Goal: Information Seeking & Learning: Learn about a topic

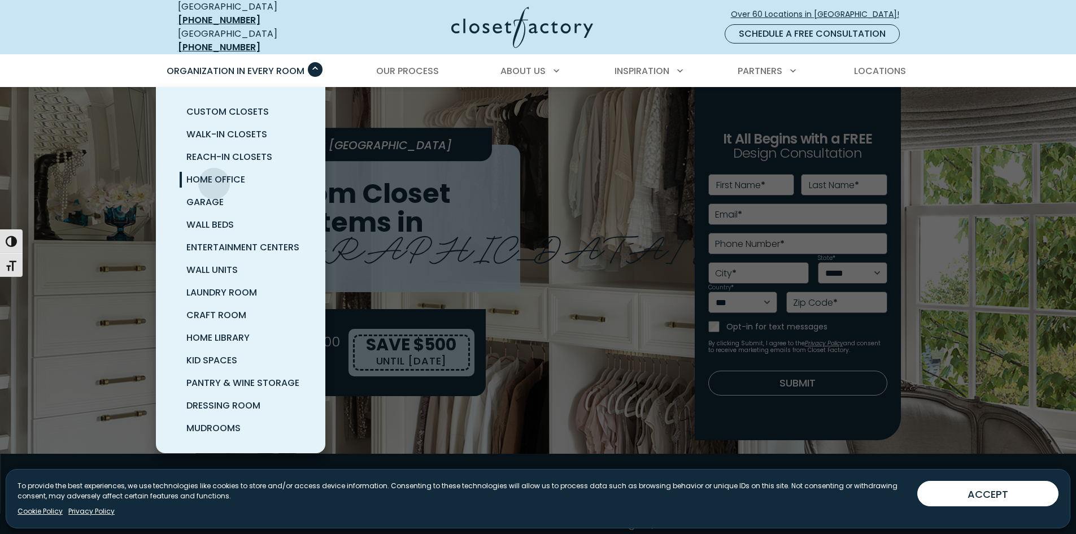
click at [214, 175] on span "Home Office" at bounding box center [215, 179] width 59 height 13
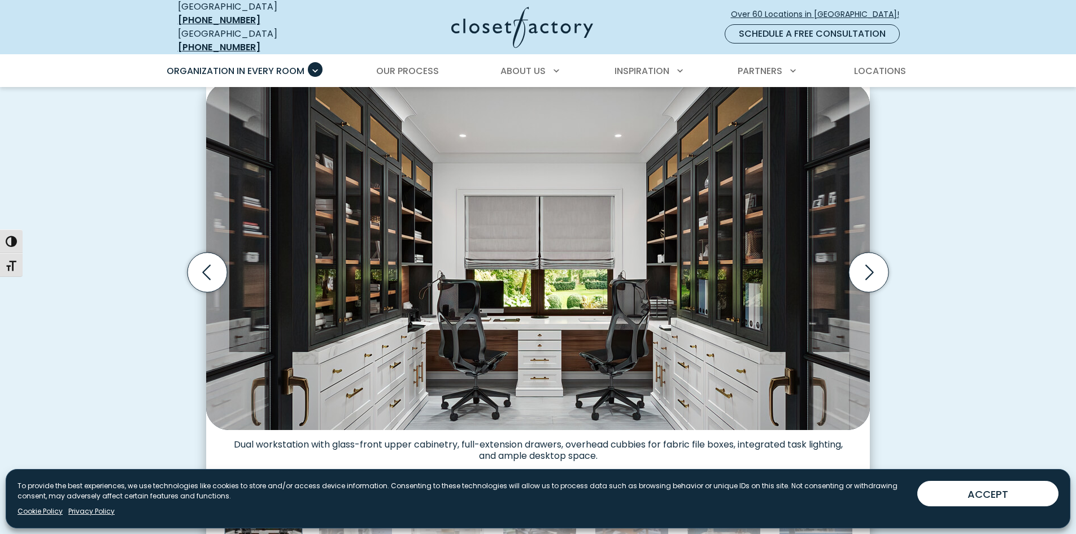
scroll to position [338, 0]
click at [861, 265] on icon "Next slide" at bounding box center [869, 273] width 40 height 40
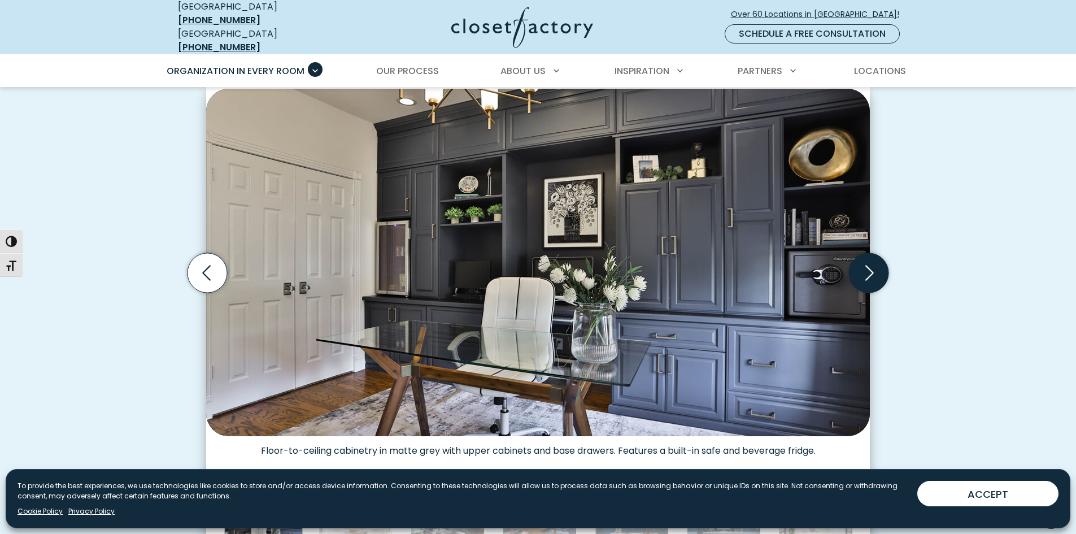
click at [866, 267] on icon "Next slide" at bounding box center [869, 273] width 40 height 40
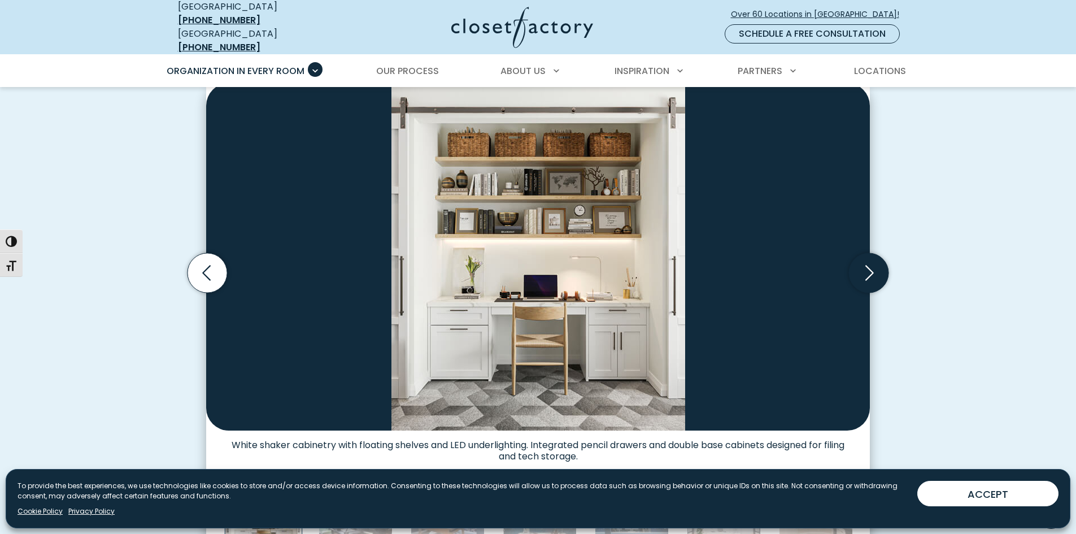
click at [866, 267] on icon "Next slide" at bounding box center [869, 273] width 40 height 40
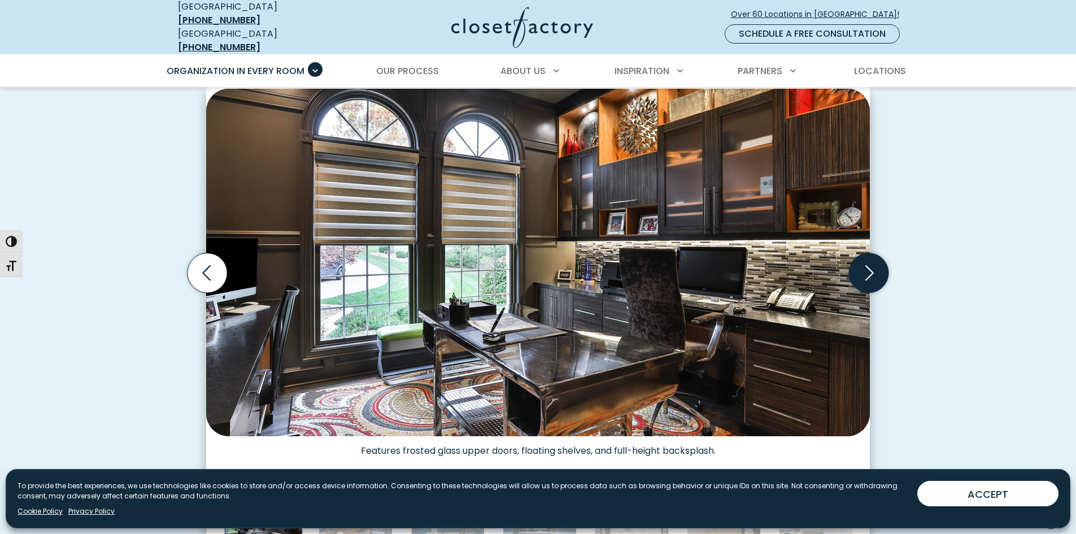
click at [866, 267] on icon "Next slide" at bounding box center [869, 273] width 40 height 40
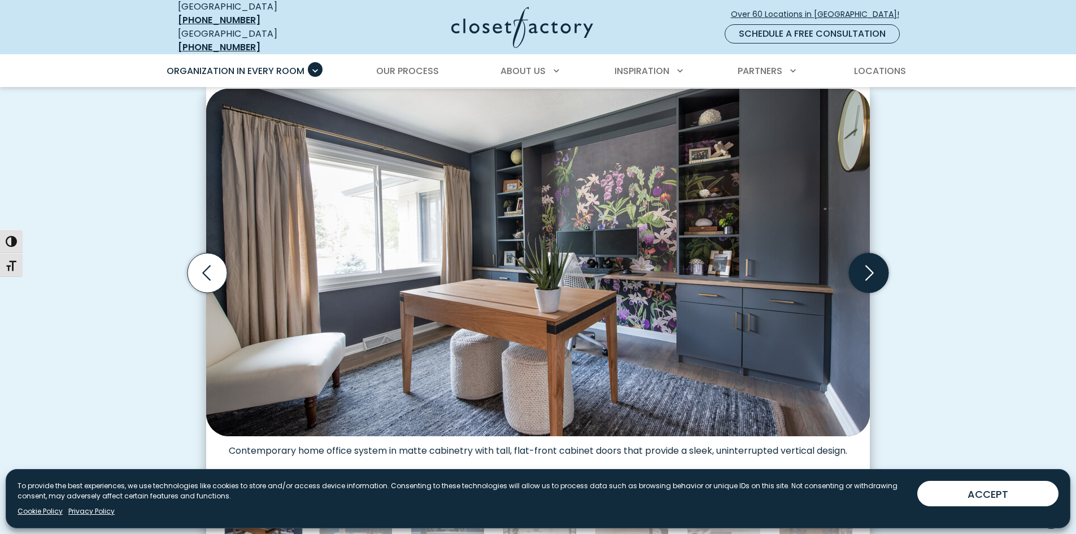
click at [866, 267] on icon "Next slide" at bounding box center [869, 273] width 40 height 40
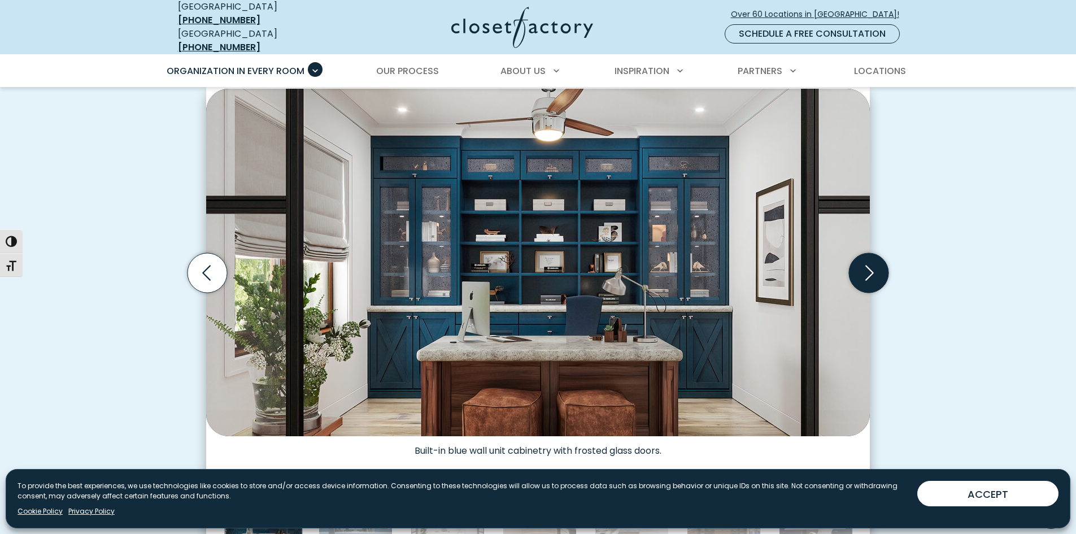
click at [866, 267] on icon "Next slide" at bounding box center [869, 273] width 40 height 40
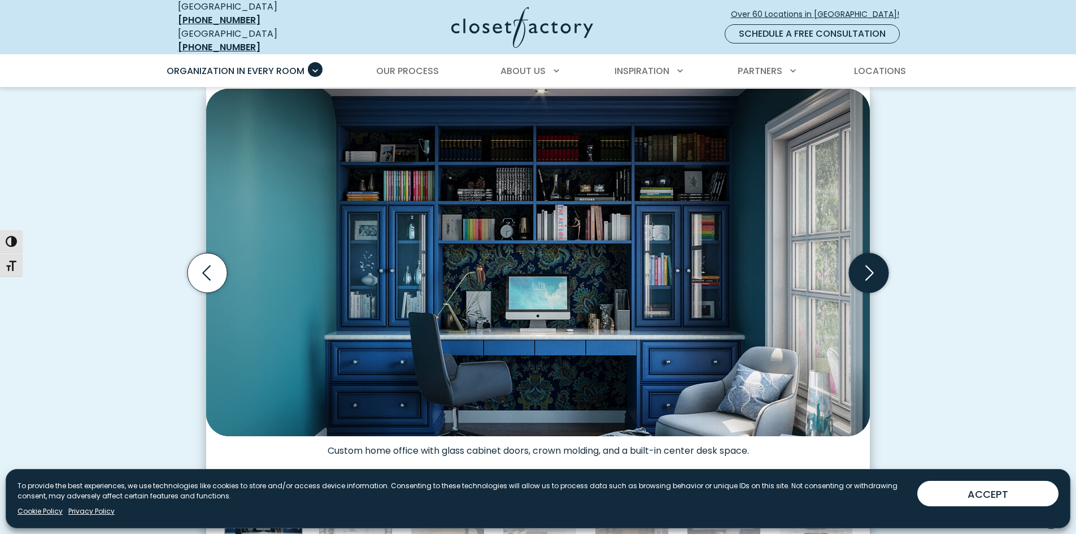
click at [866, 267] on icon "Next slide" at bounding box center [869, 273] width 40 height 40
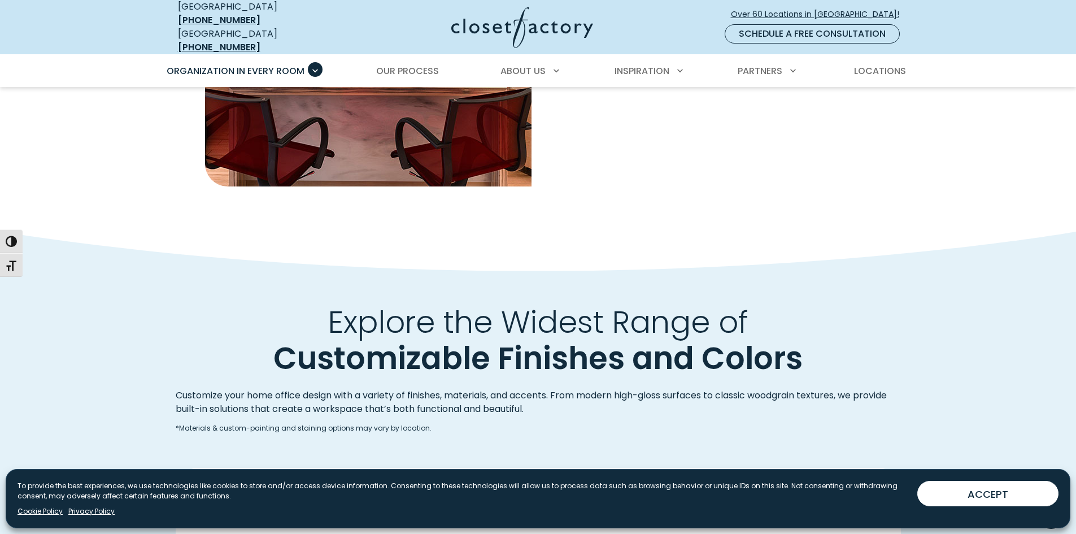
scroll to position [1185, 0]
